Goal: Transaction & Acquisition: Download file/media

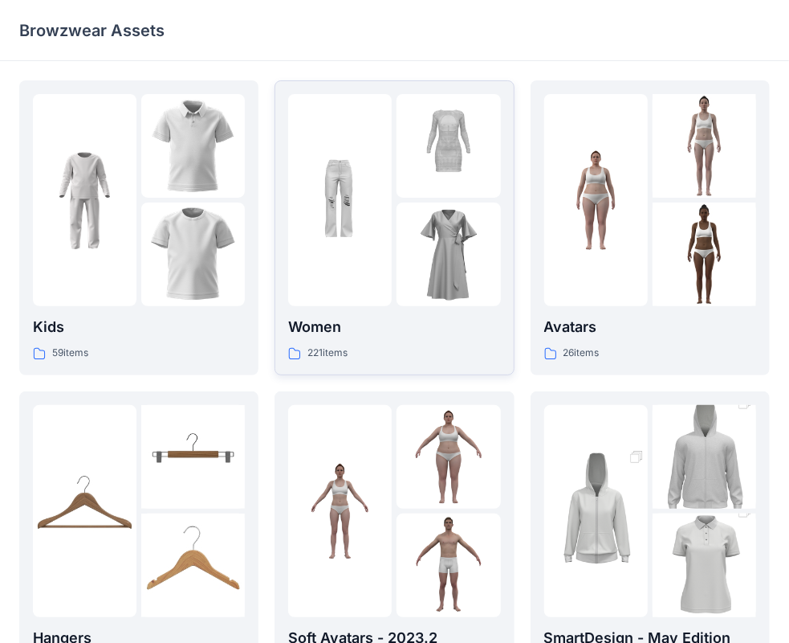
scroll to position [80, 0]
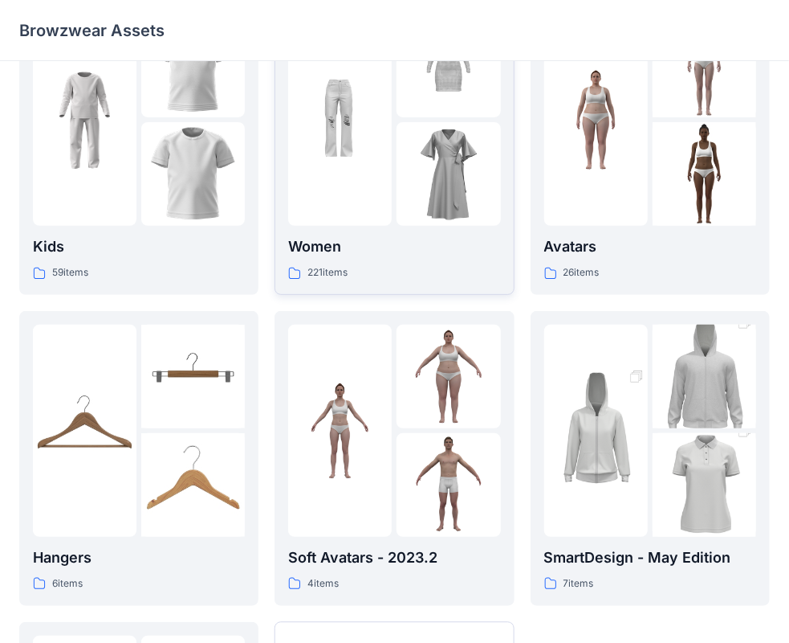
click at [403, 163] on div at bounding box center [449, 174] width 104 height 104
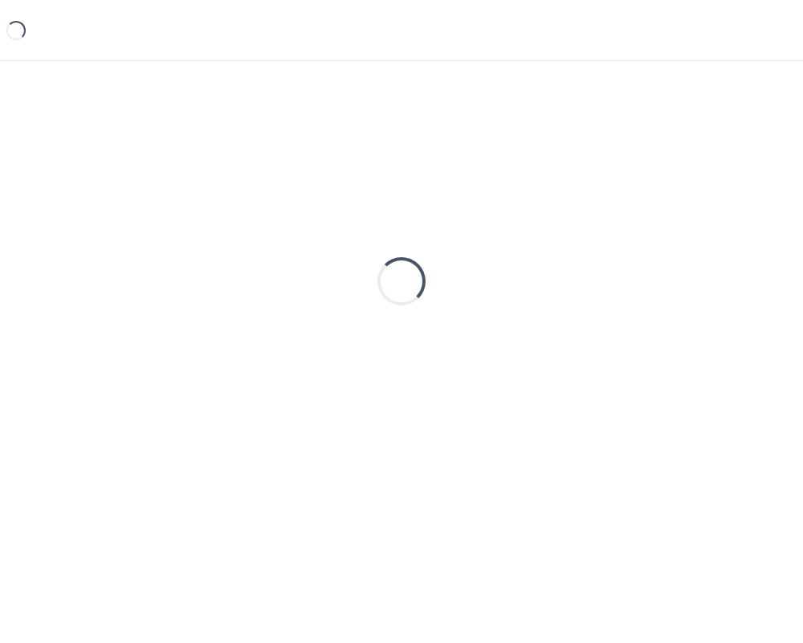
click at [403, 163] on div "Loading..." at bounding box center [401, 281] width 765 height 402
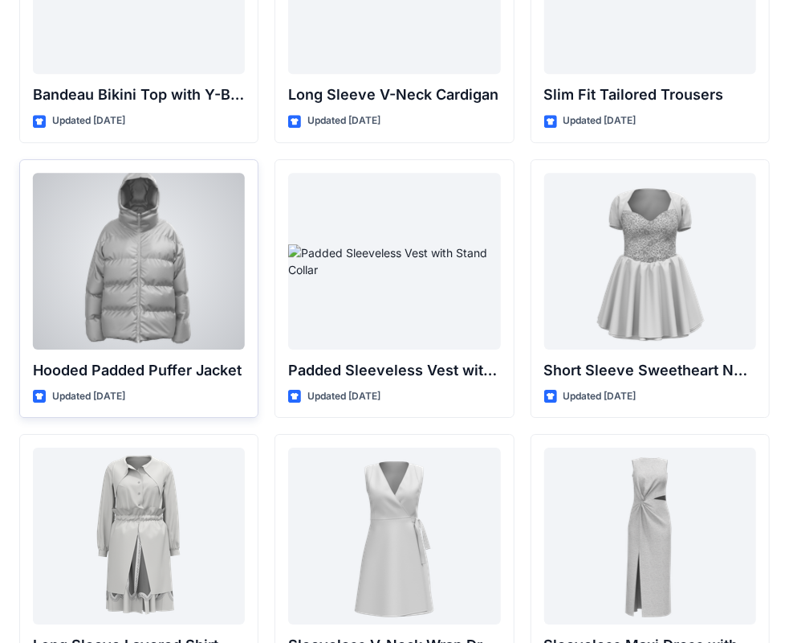
scroll to position [1856, 0]
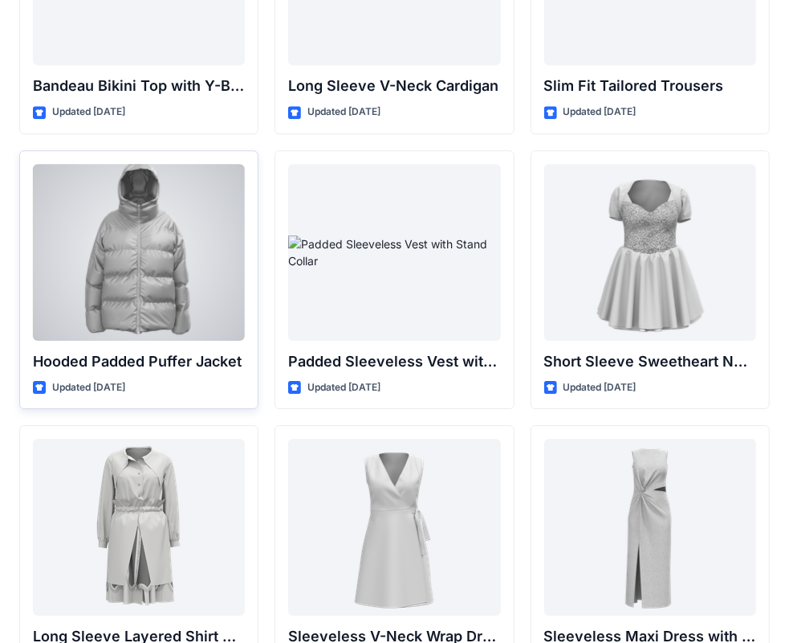
click at [77, 350] on p "Hooded Padded Puffer Jacket" at bounding box center [139, 361] width 212 height 22
click at [90, 371] on div "Hooded Padded Puffer Jacket Updated [DATE]" at bounding box center [138, 279] width 239 height 259
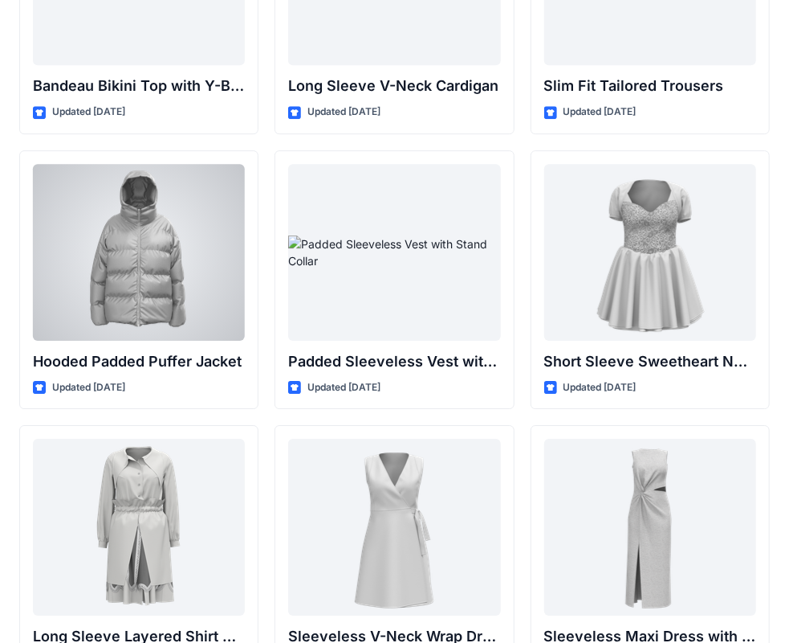
click at [116, 218] on div at bounding box center [139, 252] width 212 height 177
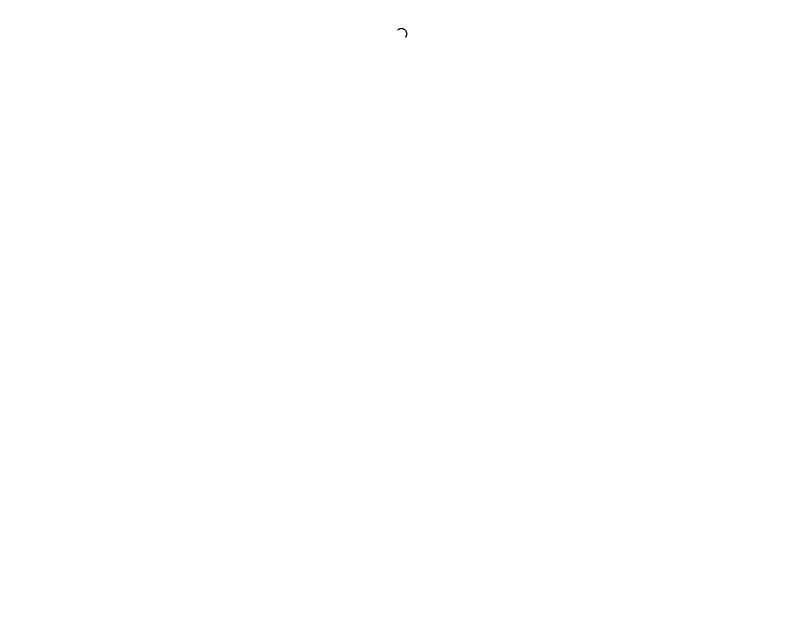
click at [116, 218] on div at bounding box center [401, 321] width 803 height 643
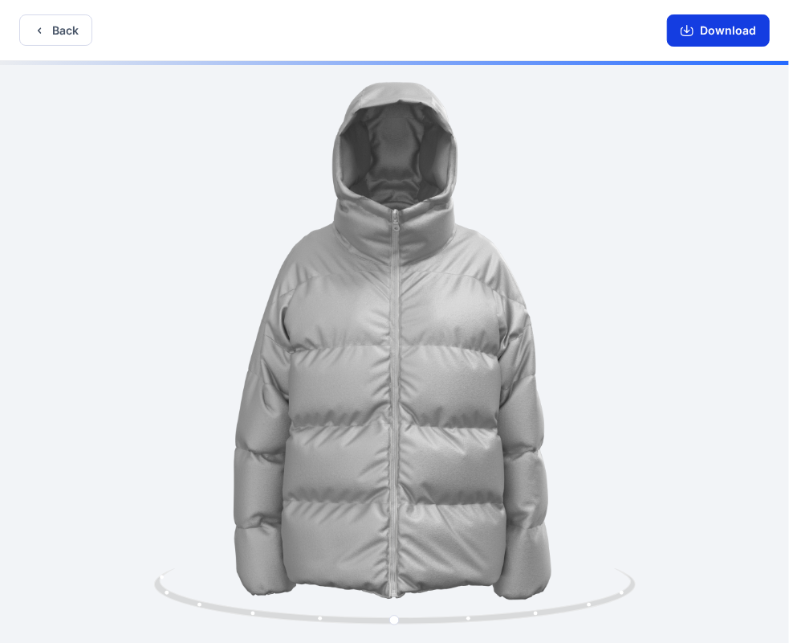
click at [692, 34] on icon "button" at bounding box center [687, 30] width 13 height 13
click at [700, 39] on button "Download" at bounding box center [718, 30] width 103 height 32
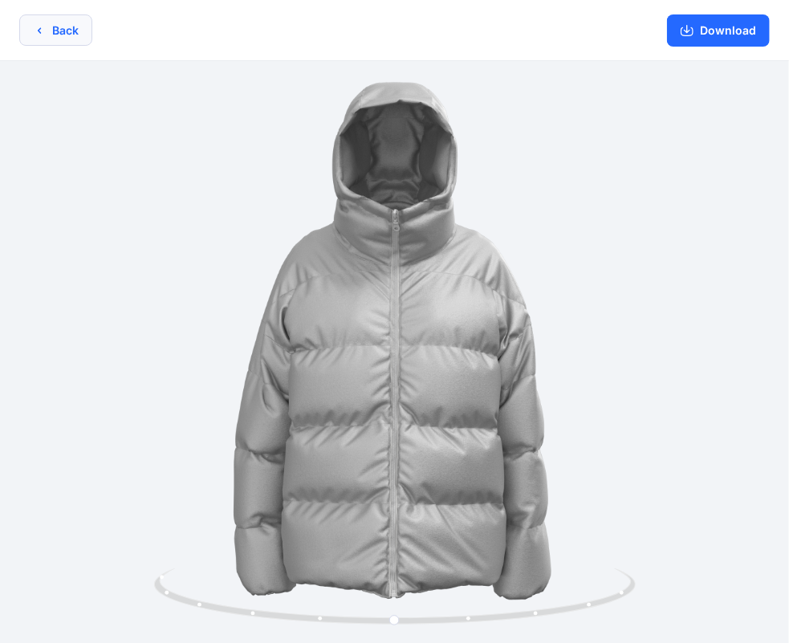
click at [35, 17] on button "Back" at bounding box center [55, 29] width 73 height 31
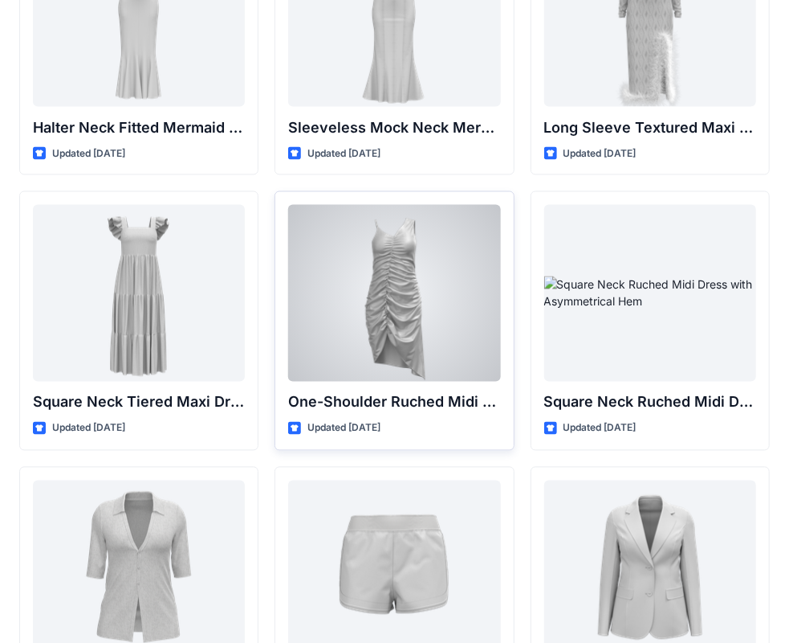
scroll to position [1124, 0]
